Goal: Check status: Check status

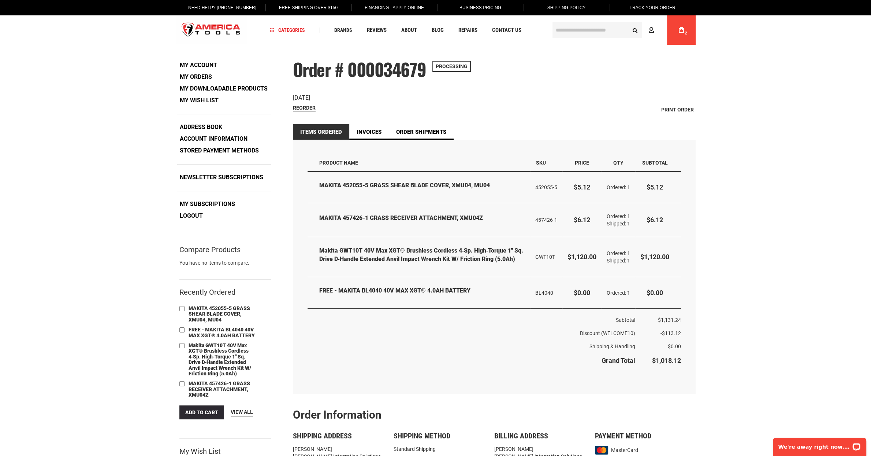
drag, startPoint x: 603, startPoint y: 188, endPoint x: 631, endPoint y: 188, distance: 28.2
click at [631, 188] on td "Ordered 1" at bounding box center [619, 187] width 34 height 31
drag, startPoint x: 631, startPoint y: 188, endPoint x: 609, endPoint y: 185, distance: 22.2
click at [609, 185] on td "Ordered 1" at bounding box center [619, 187] width 34 height 31
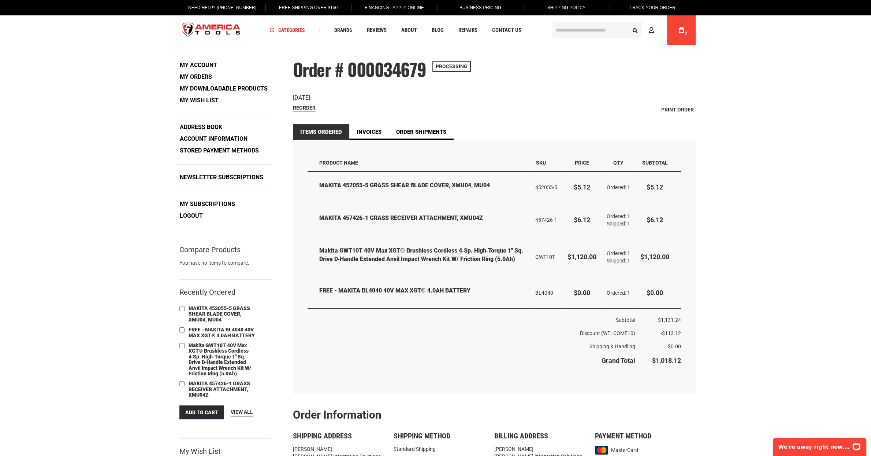
click at [609, 185] on span "Ordered" at bounding box center [617, 187] width 21 height 6
drag, startPoint x: 609, startPoint y: 185, endPoint x: 622, endPoint y: 187, distance: 12.9
click at [622, 187] on span "Ordered" at bounding box center [617, 187] width 21 height 6
drag, startPoint x: 634, startPoint y: 296, endPoint x: 630, endPoint y: 303, distance: 7.7
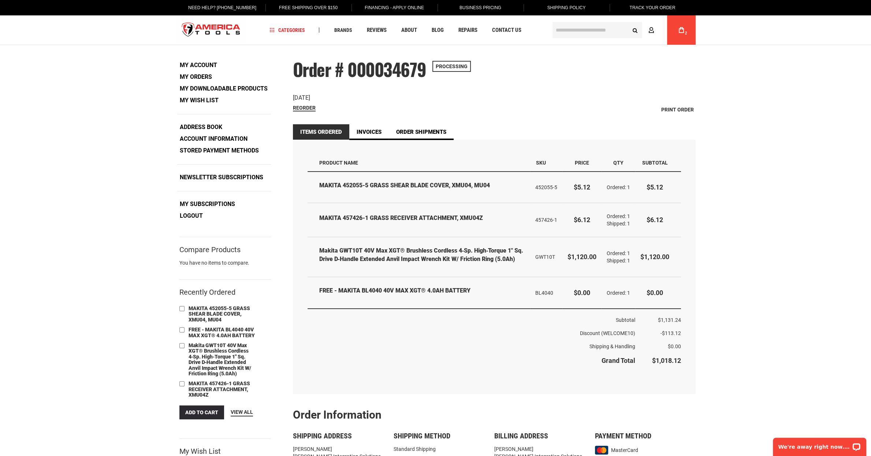
click at [633, 298] on td "Ordered 1" at bounding box center [619, 293] width 34 height 32
drag, startPoint x: 630, startPoint y: 303, endPoint x: 314, endPoint y: 180, distance: 338.4
click at [314, 180] on table "Items Ordered Product Name SKU Price Qty Subtotal MAKITA 452055-5 GRASS SHEAR B…" at bounding box center [495, 261] width 374 height 214
click at [314, 179] on td "MAKITA 452055-5 GRASS SHEAR BLADE COVER, XMU04, MU04" at bounding box center [419, 187] width 223 height 31
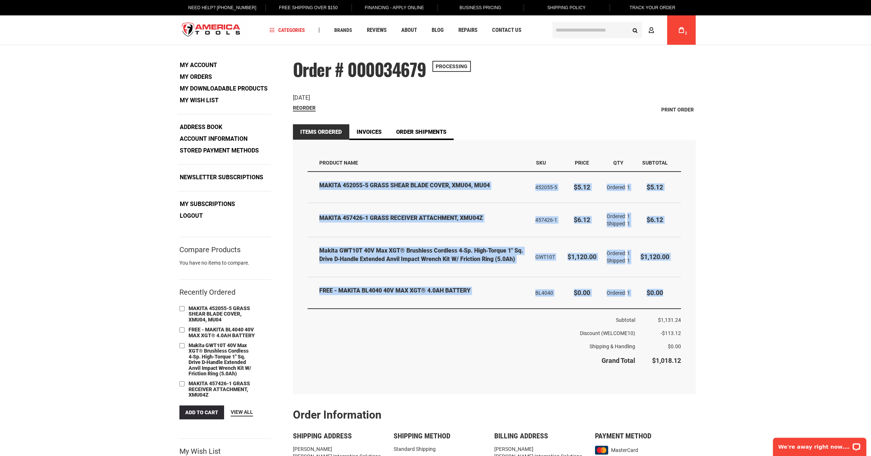
drag, startPoint x: 338, startPoint y: 186, endPoint x: 670, endPoint y: 297, distance: 349.6
click at [670, 297] on table "Items Ordered Product Name SKU Price Qty Subtotal MAKITA 452055-5 GRASS SHEAR B…" at bounding box center [495, 261] width 374 height 214
click at [670, 297] on td "$0.00" at bounding box center [659, 293] width 46 height 32
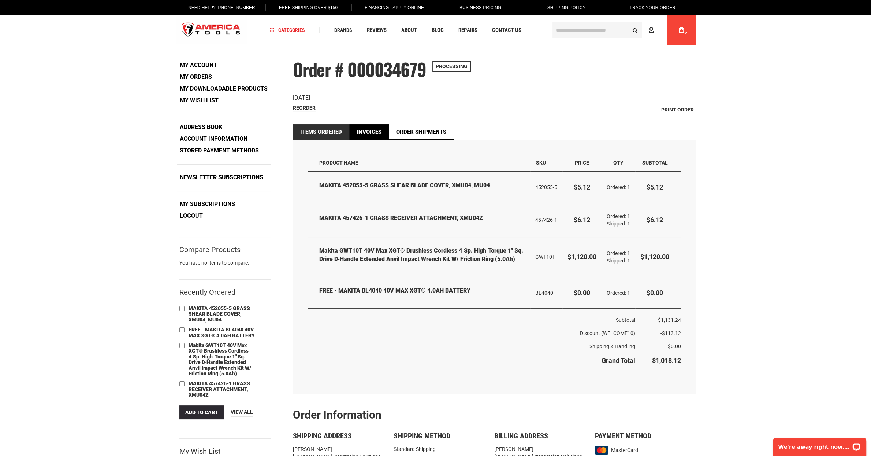
click at [370, 128] on link "Invoices" at bounding box center [369, 131] width 40 height 15
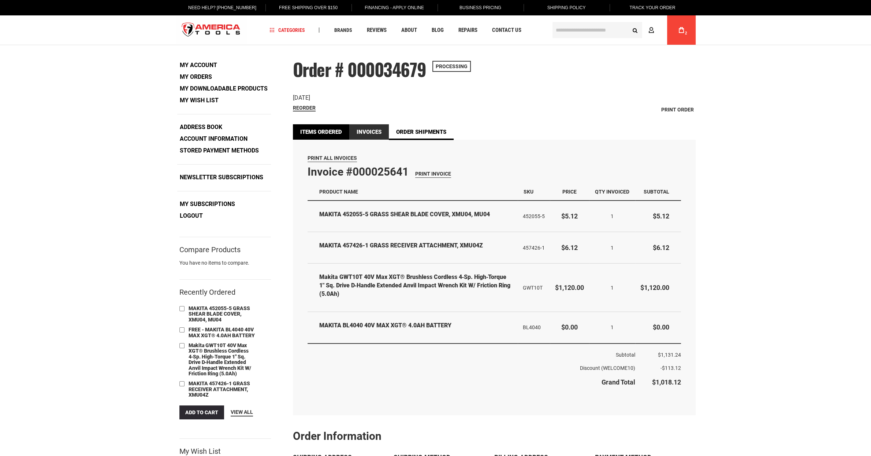
click at [328, 133] on link "Items Ordered" at bounding box center [321, 131] width 56 height 15
